Goal: Information Seeking & Learning: Learn about a topic

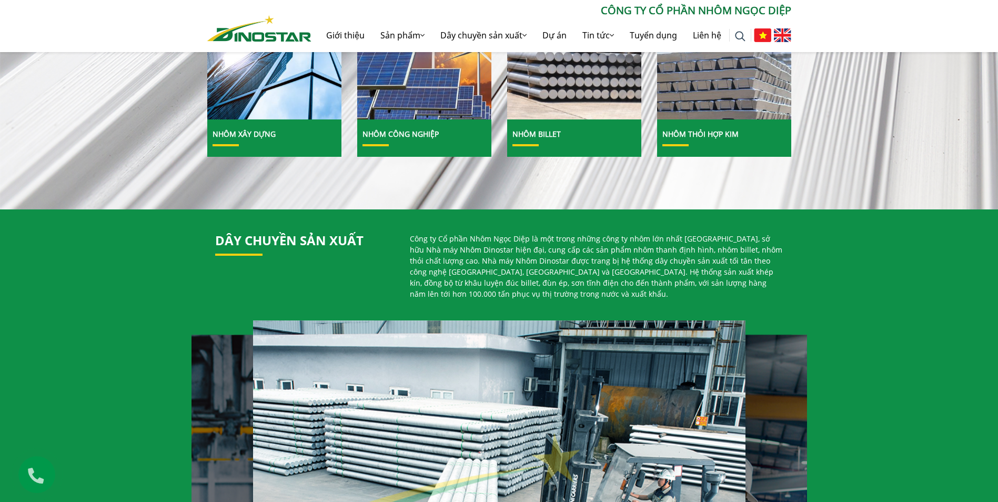
scroll to position [632, 0]
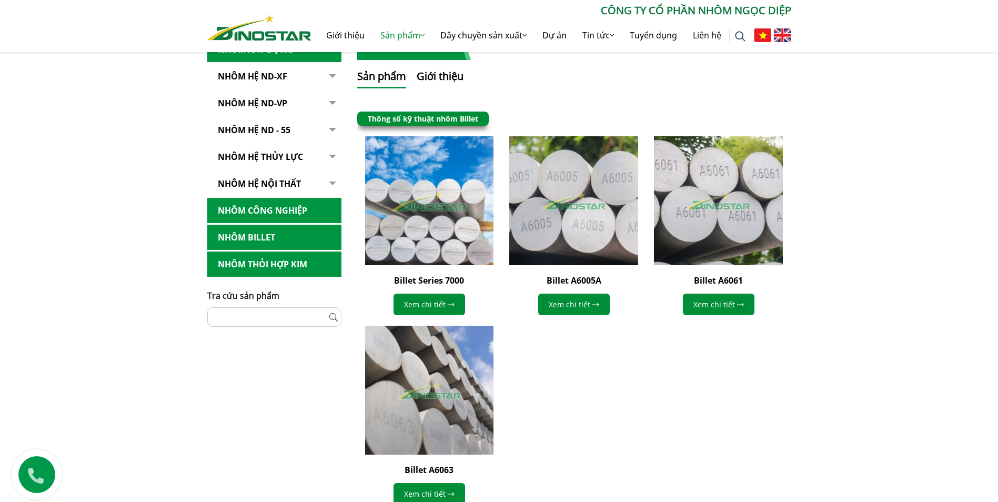
scroll to position [222, 0]
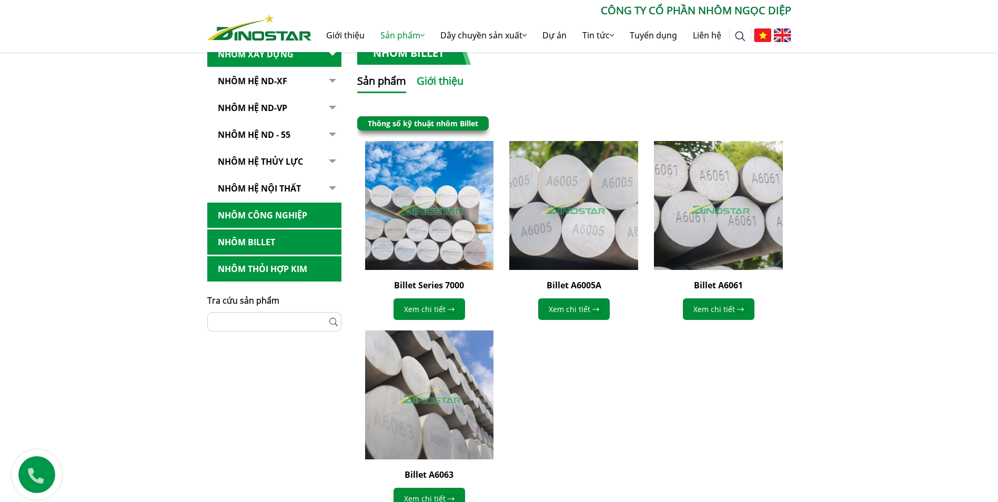
click at [445, 82] on button "Giới thiệu" at bounding box center [440, 83] width 47 height 20
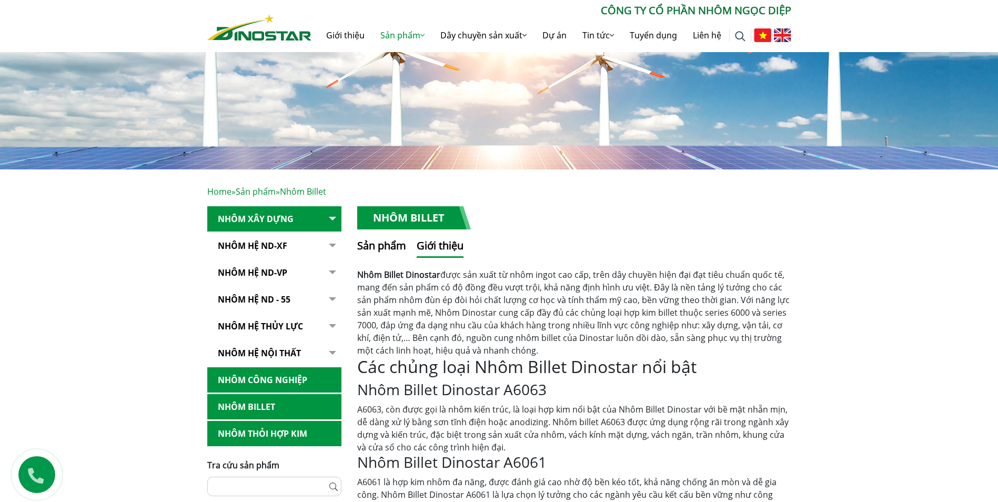
scroll to position [0, 0]
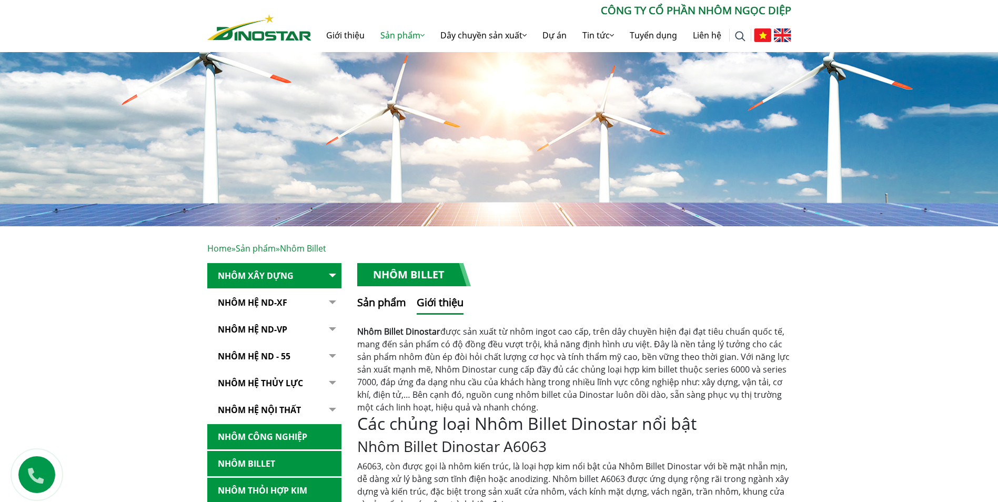
click at [787, 38] on img at bounding box center [782, 35] width 17 height 14
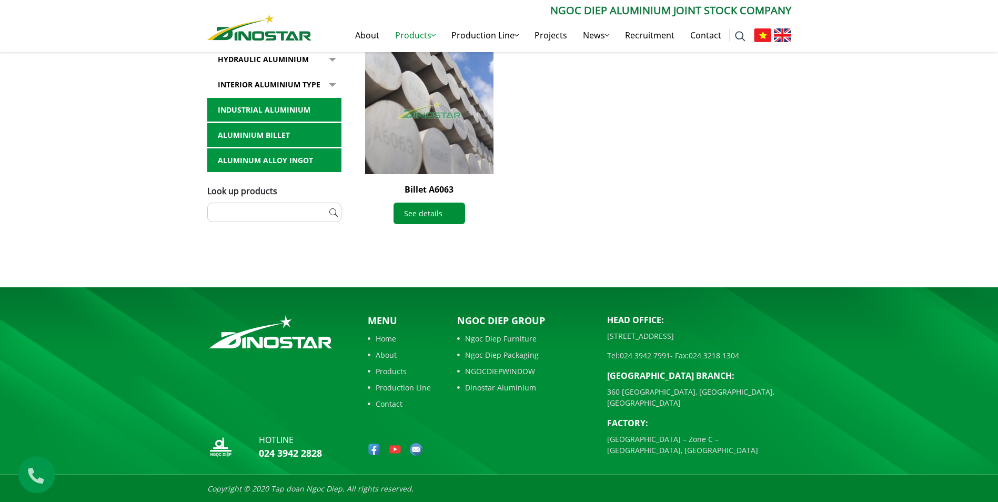
scroll to position [138, 0]
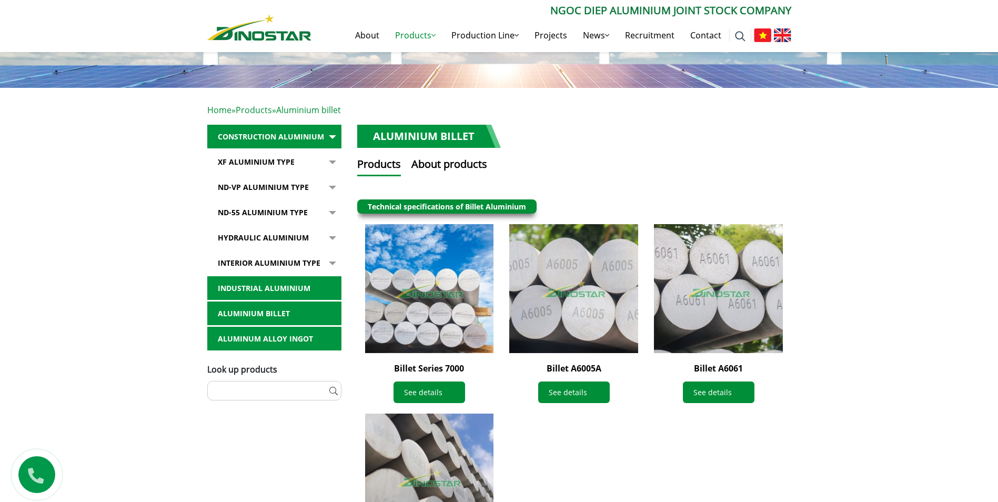
click at [256, 314] on link "Aluminium billet" at bounding box center [274, 314] width 134 height 24
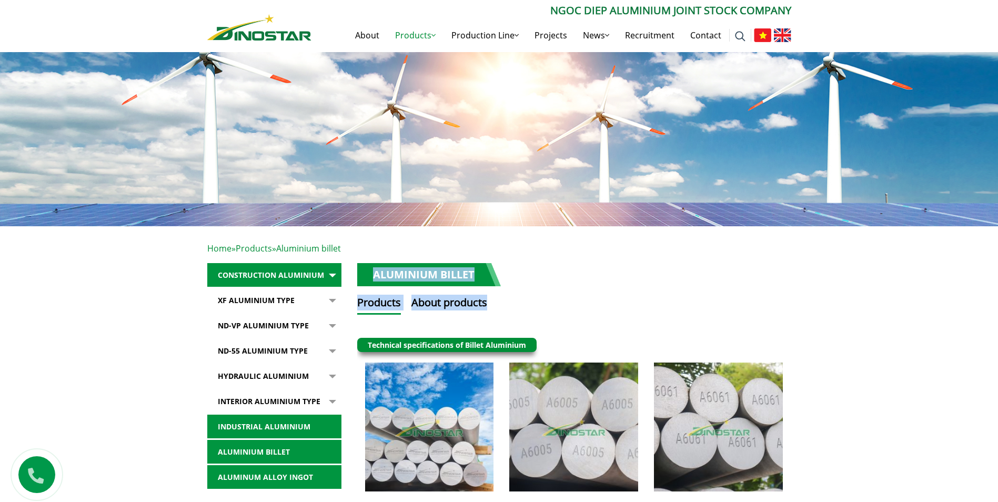
drag, startPoint x: 374, startPoint y: 274, endPoint x: 890, endPoint y: 442, distance: 543.1
click at [892, 443] on div "Home » Products » Aluminium billet Construction Aluminium XF Aluminium type ND …" at bounding box center [499, 483] width 998 height 515
click at [885, 441] on div "Home » Products » Aluminium billet Construction Aluminium XF Aluminium type ND …" at bounding box center [499, 483] width 998 height 515
click at [126, 19] on div "Search for: ****** Ngoc Diep Aluminium Joint Stock Company About Products Produ…" at bounding box center [499, 26] width 998 height 52
click at [334, 302] on button "button" at bounding box center [331, 300] width 21 height 24
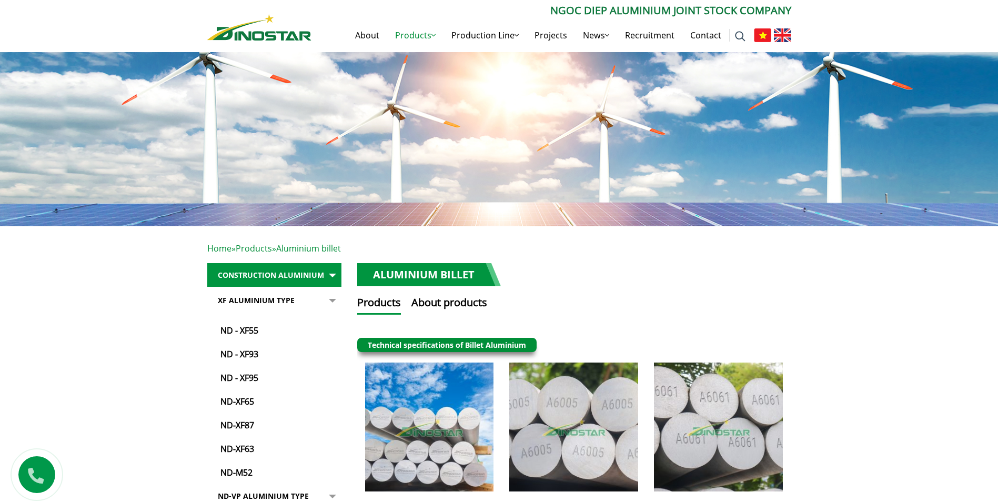
click at [335, 303] on button "button" at bounding box center [331, 383] width 21 height 191
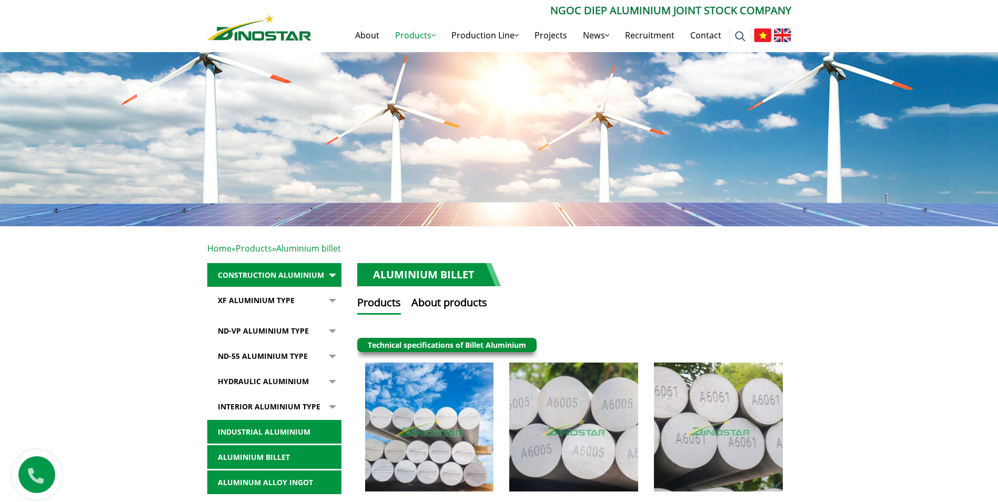
scroll to position [53, 0]
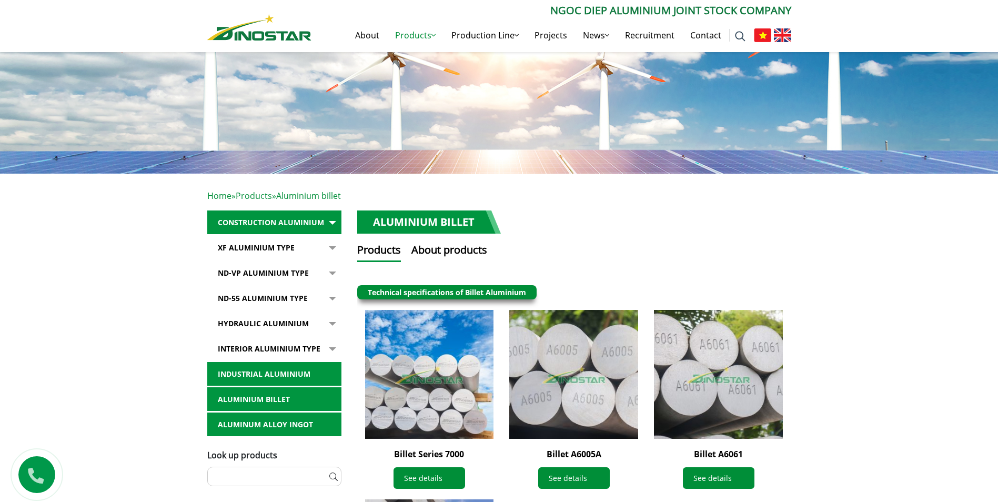
click at [330, 270] on button "button" at bounding box center [331, 273] width 21 height 24
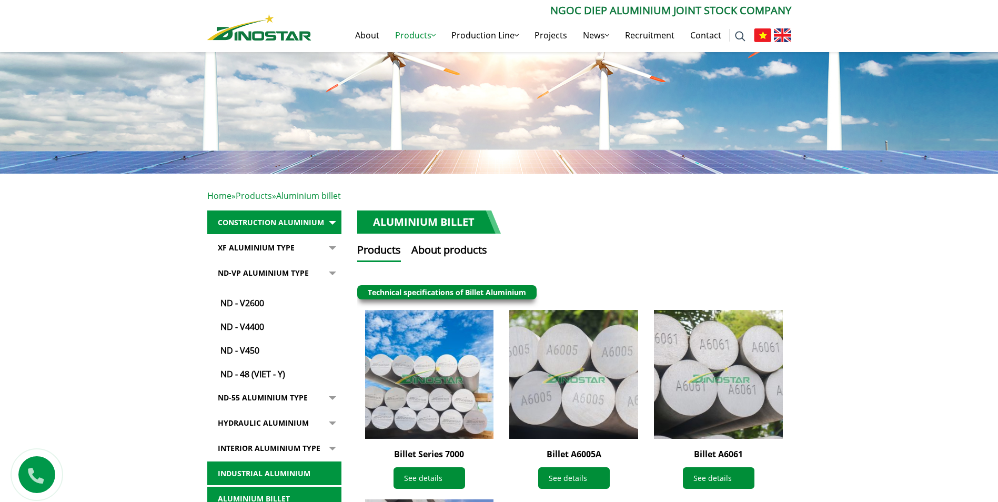
click at [327, 270] on button "button" at bounding box center [331, 320] width 21 height 119
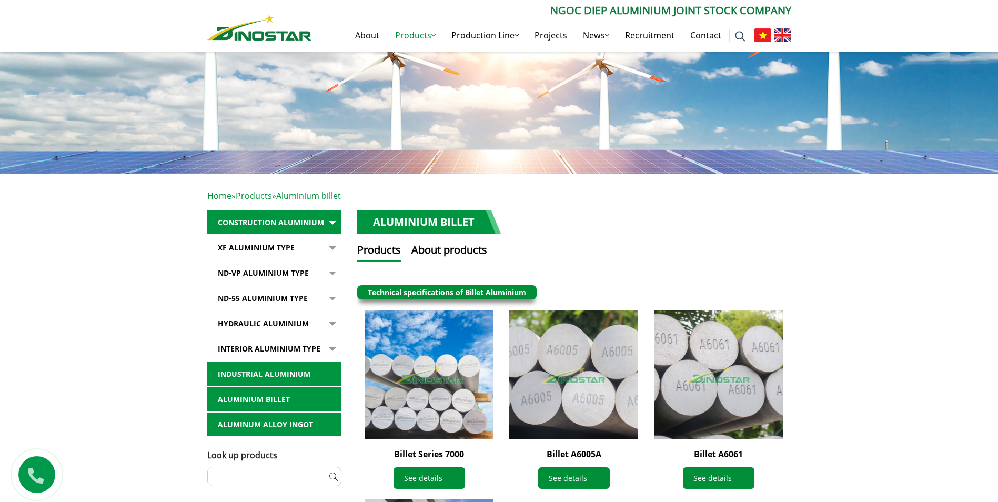
click at [329, 294] on button "button" at bounding box center [331, 298] width 21 height 24
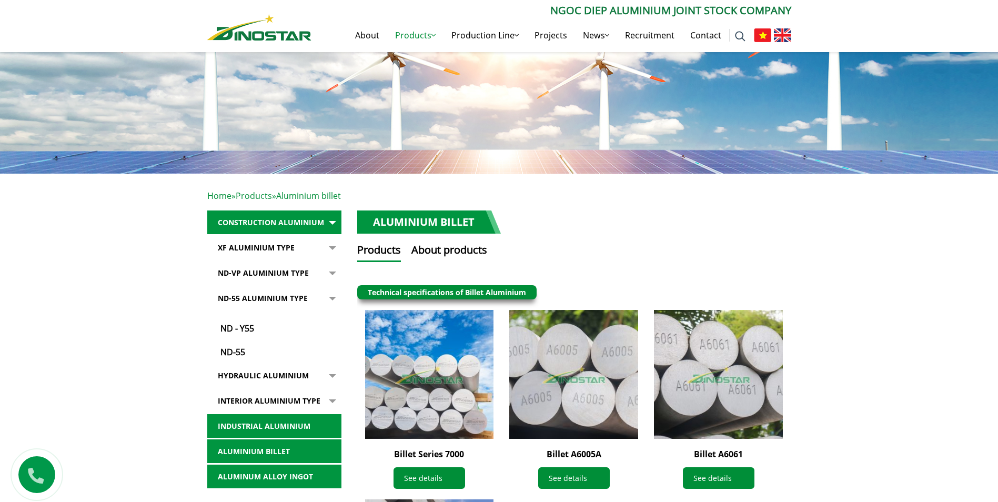
click at [329, 294] on button "button" at bounding box center [331, 322] width 21 height 72
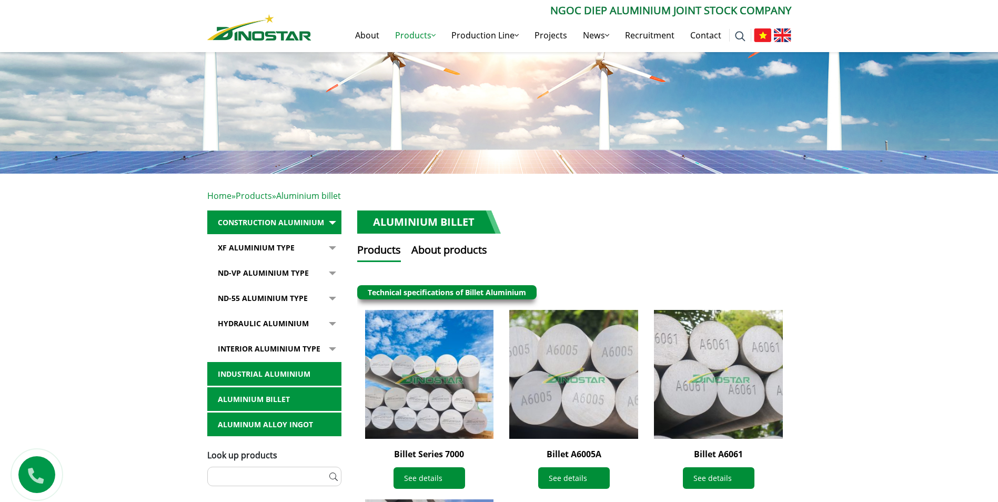
click at [328, 328] on button "button" at bounding box center [331, 324] width 21 height 24
click at [333, 319] on button "button" at bounding box center [331, 324] width 21 height 24
click at [333, 322] on button "button" at bounding box center [331, 324] width 21 height 24
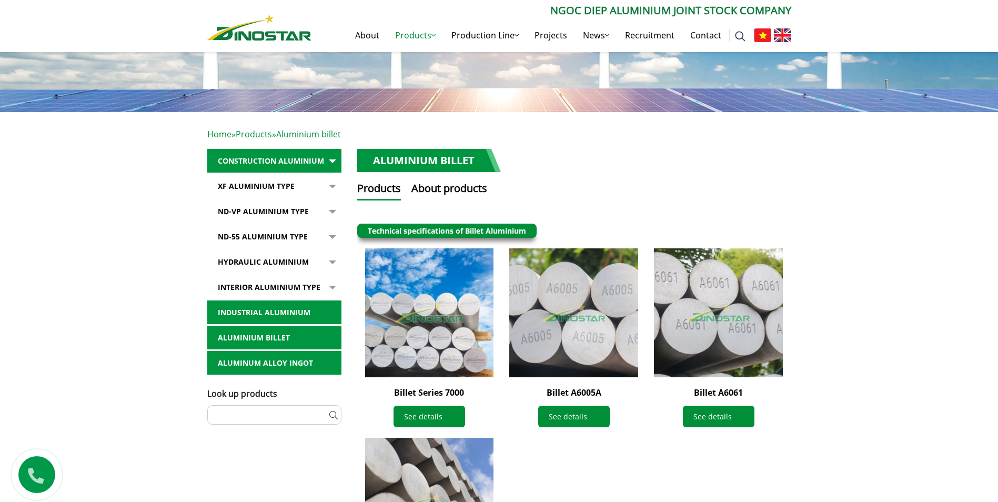
scroll to position [211, 0]
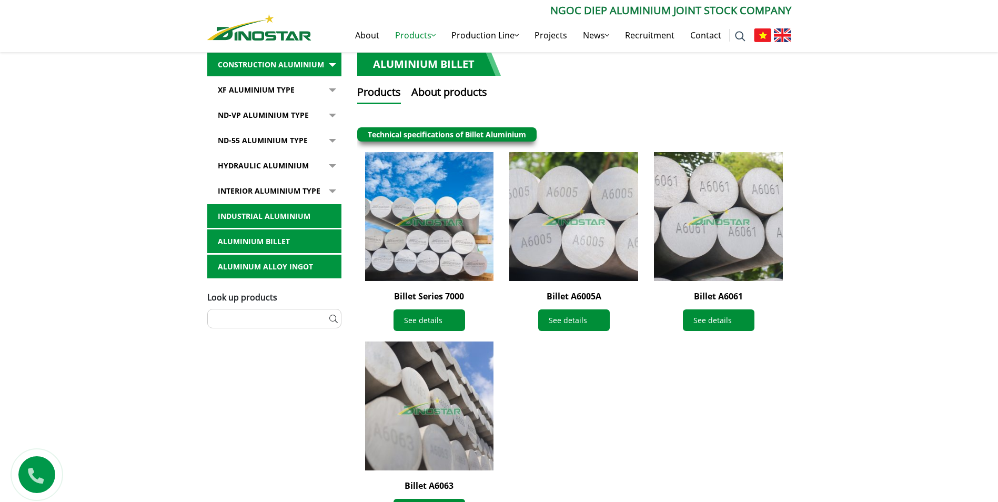
click at [275, 154] on link "Hydraulic Aluminium" at bounding box center [274, 166] width 134 height 24
click at [276, 168] on link "Hydraulic Aluminium" at bounding box center [274, 166] width 134 height 24
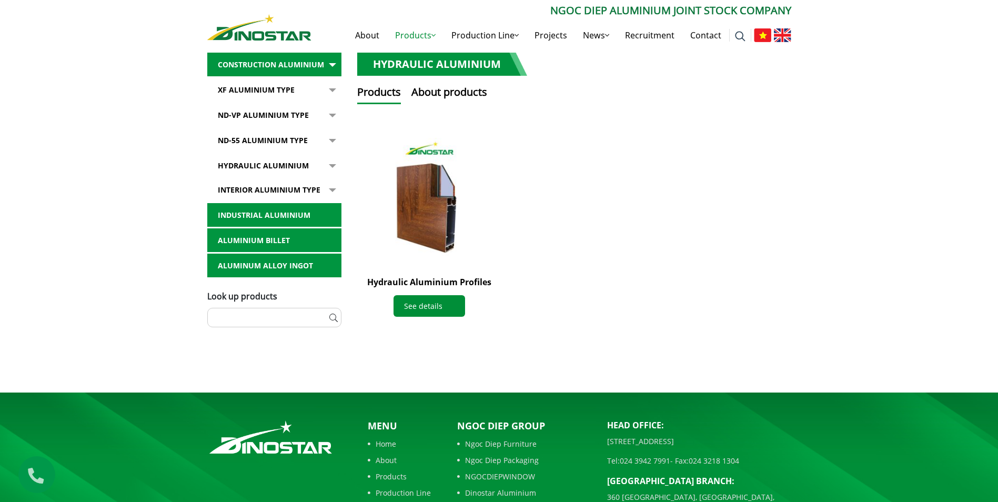
click at [286, 215] on link "Industrial aluminium" at bounding box center [274, 215] width 134 height 24
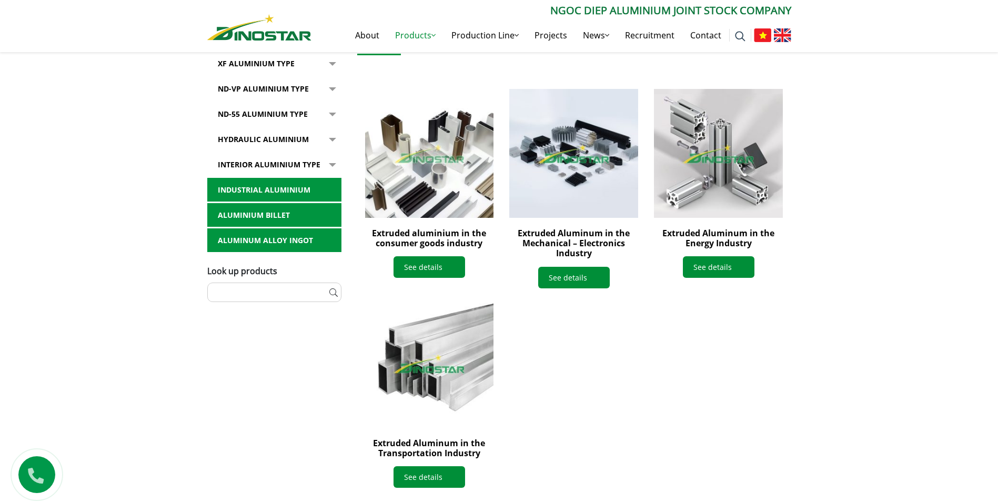
scroll to position [263, 0]
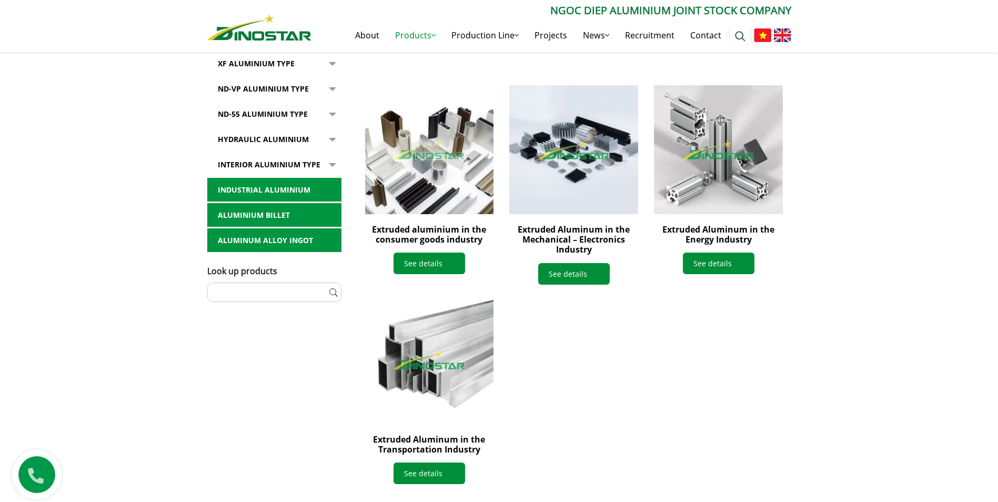
click at [273, 210] on link "Aluminium billet" at bounding box center [274, 215] width 134 height 24
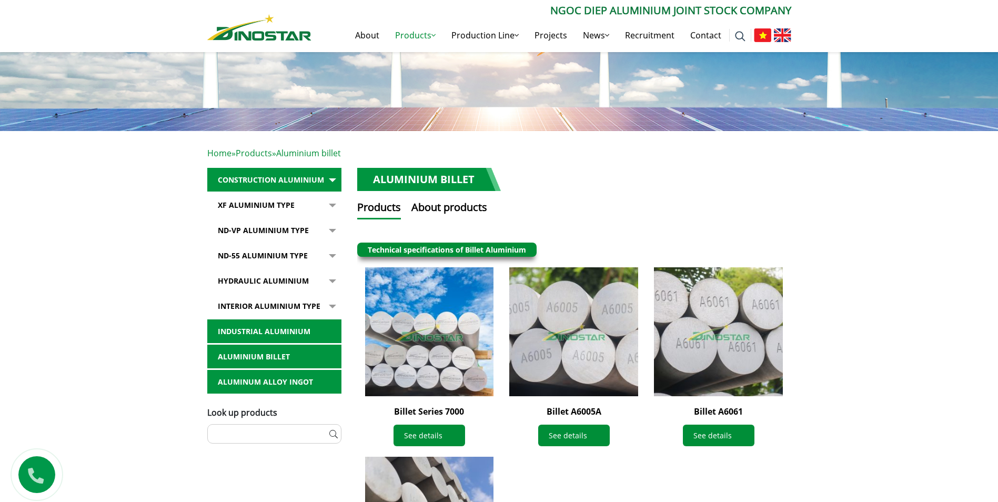
scroll to position [316, 0]
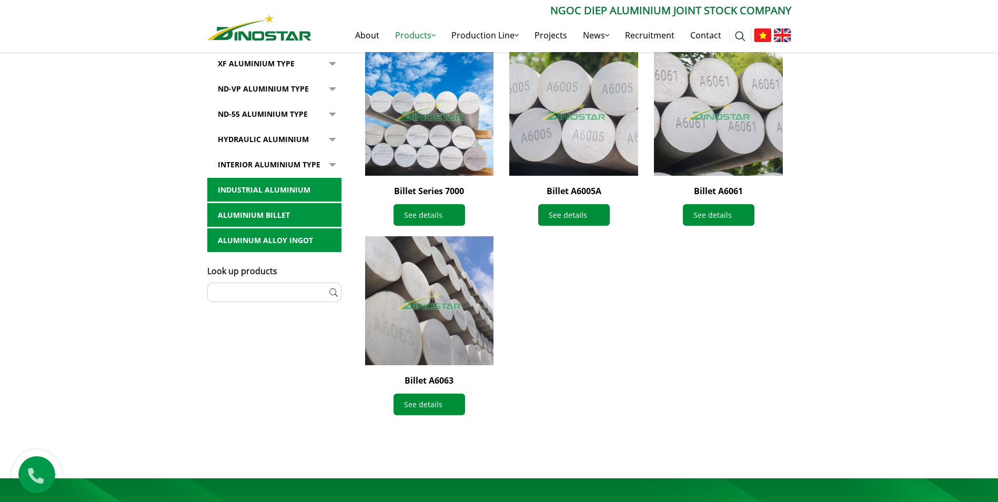
click at [277, 247] on link "Aluminum alloy ingot" at bounding box center [274, 240] width 134 height 24
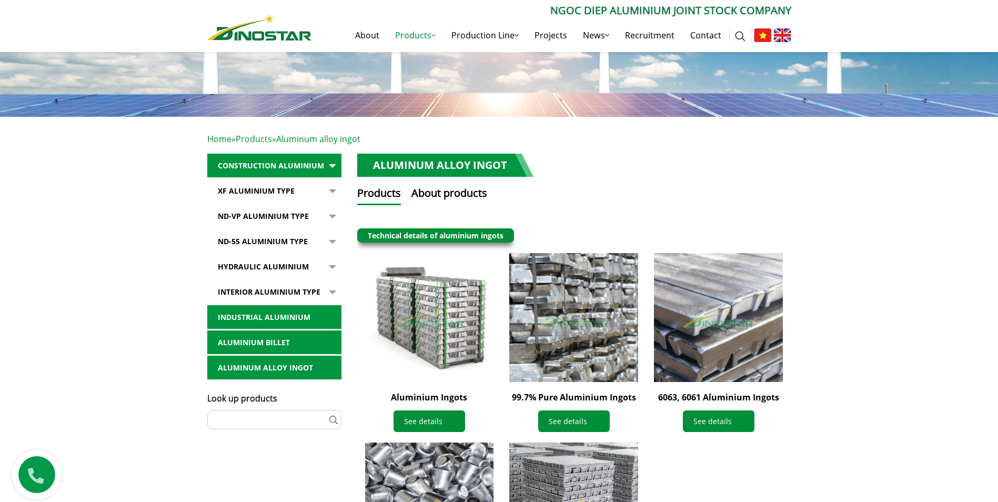
scroll to position [105, 0]
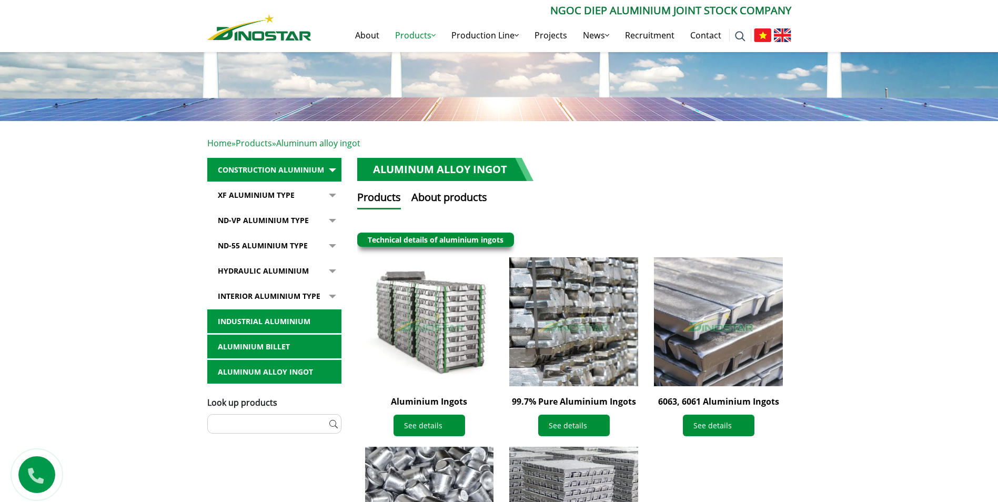
click at [268, 346] on link "Aluminium billet" at bounding box center [274, 347] width 134 height 24
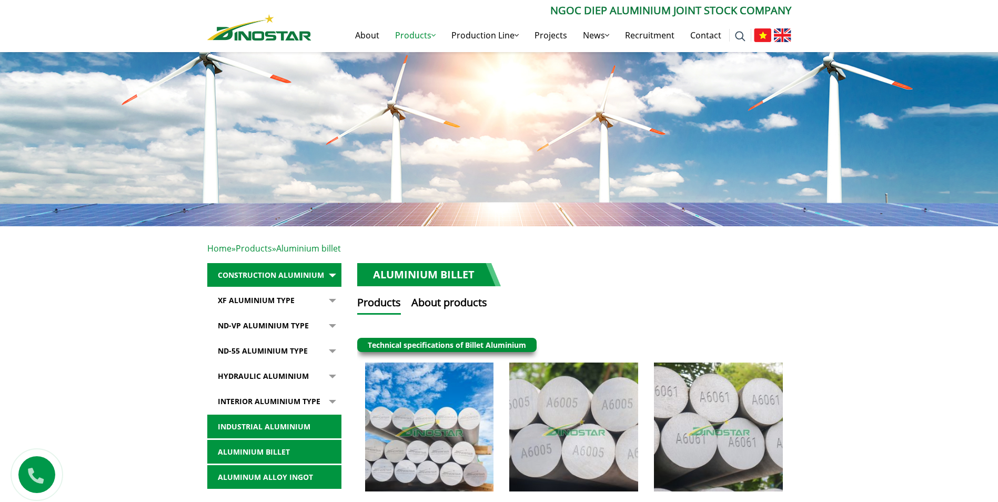
scroll to position [158, 0]
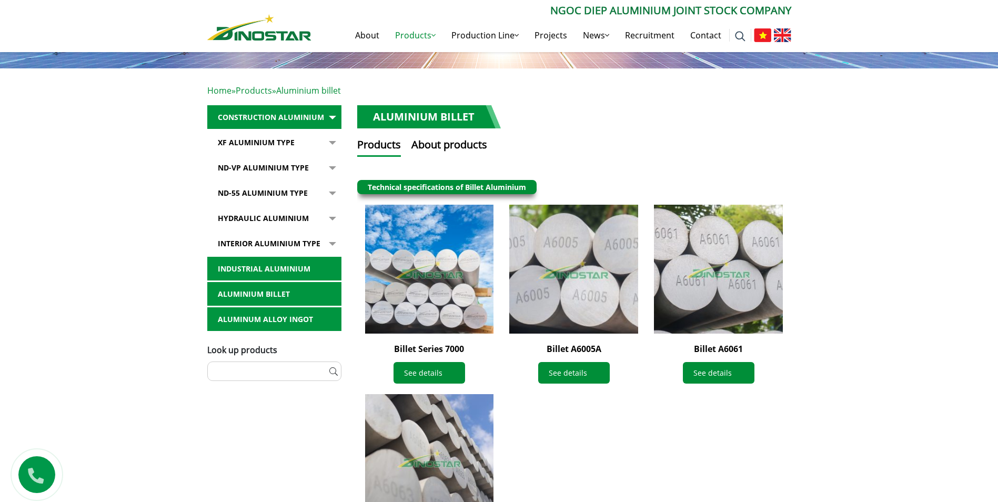
click at [558, 258] on img at bounding box center [574, 269] width 142 height 142
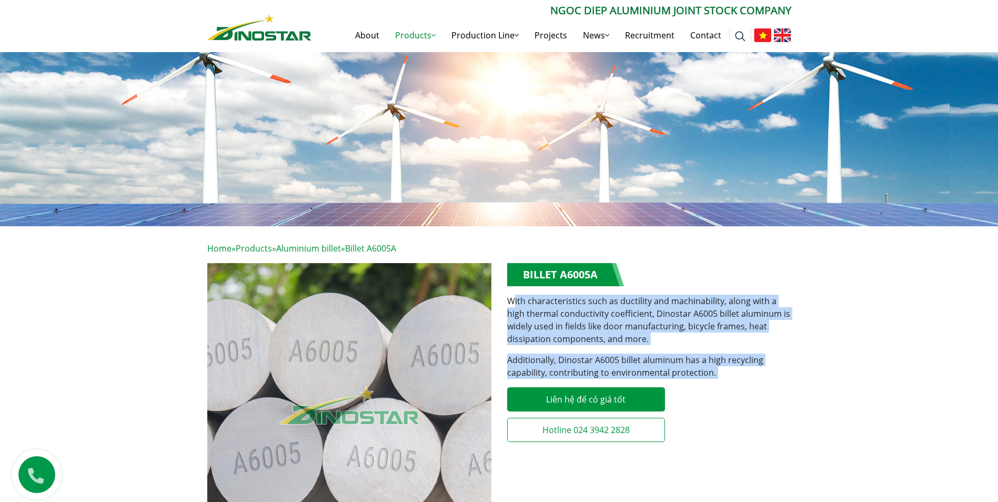
drag, startPoint x: 512, startPoint y: 302, endPoint x: 767, endPoint y: 452, distance: 296.1
click at [775, 454] on div "**********" at bounding box center [649, 465] width 300 height 404
click at [765, 451] on div "**********" at bounding box center [649, 465] width 300 height 404
drag, startPoint x: 526, startPoint y: 276, endPoint x: 744, endPoint y: 481, distance: 299.0
click at [744, 481] on div "**********" at bounding box center [649, 465] width 300 height 404
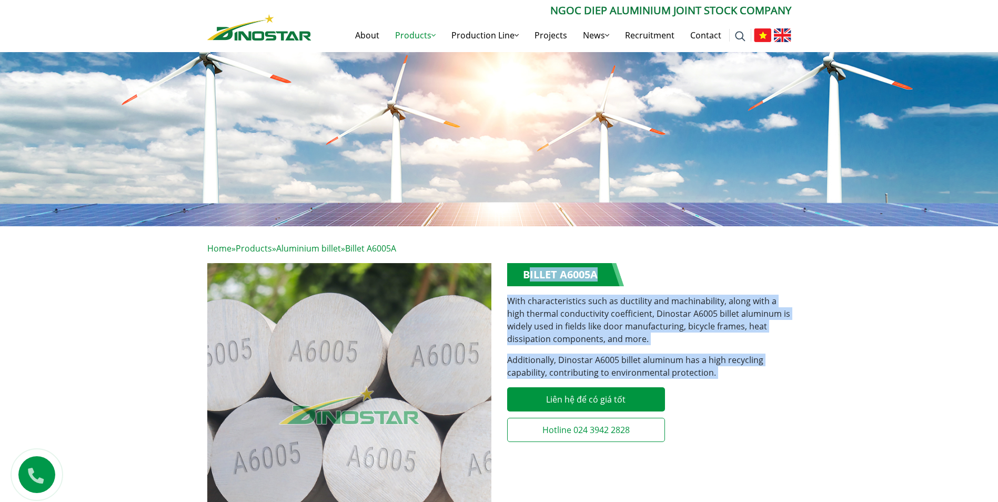
drag, startPoint x: 744, startPoint y: 481, endPoint x: 738, endPoint y: 464, distance: 18.1
click at [744, 481] on div "**********" at bounding box center [649, 465] width 300 height 404
